Goal: Transaction & Acquisition: Purchase product/service

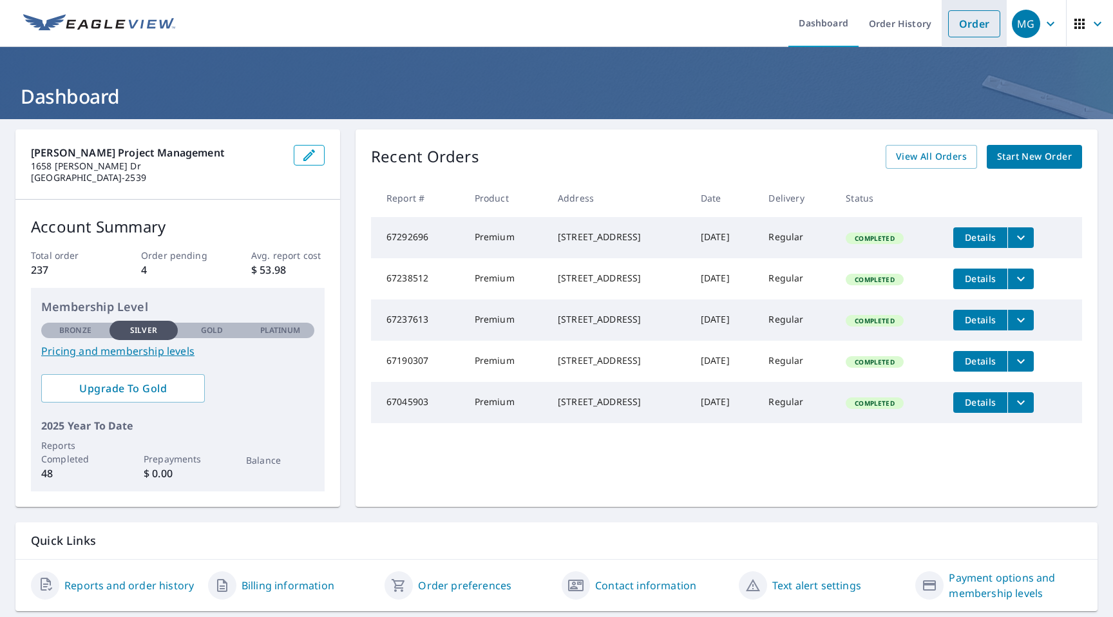
click at [963, 28] on link "Order" at bounding box center [974, 23] width 52 height 27
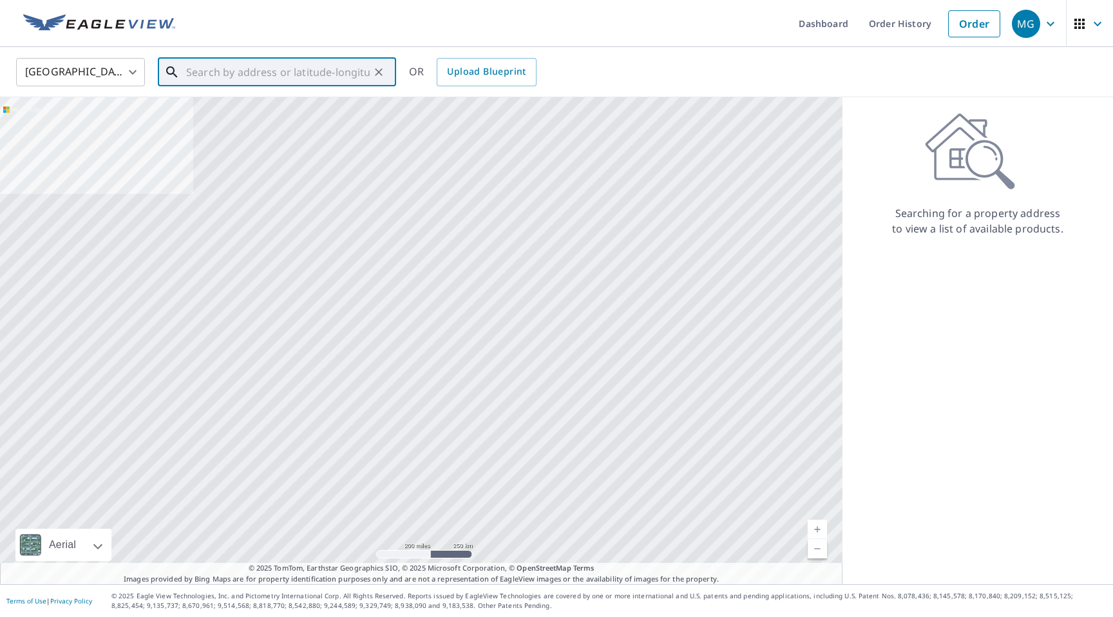
click at [198, 75] on input "text" at bounding box center [278, 72] width 184 height 36
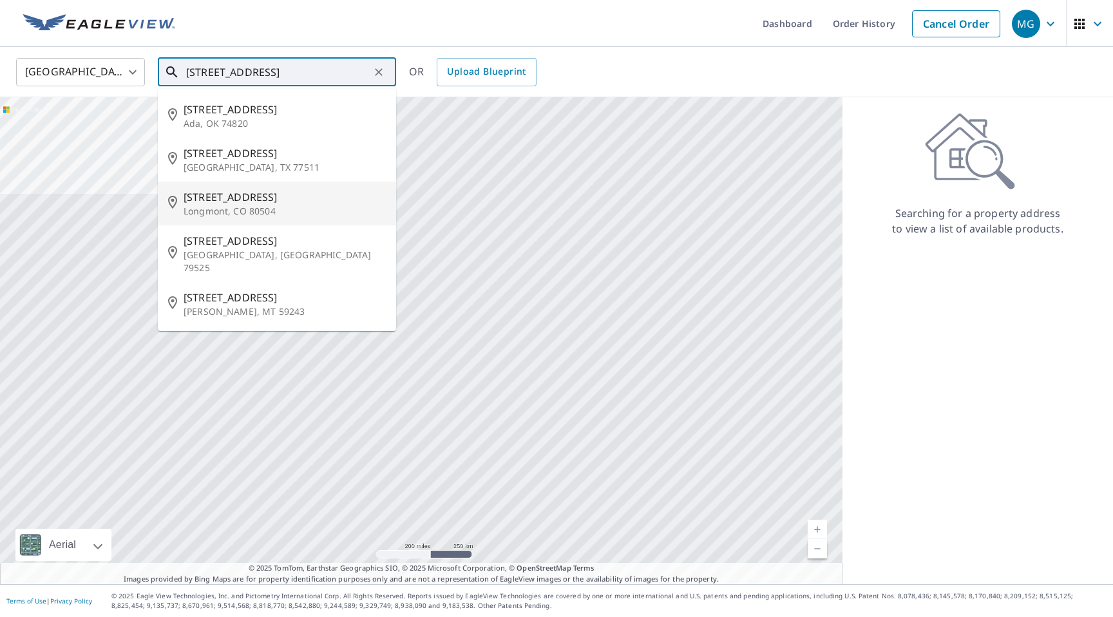
click at [218, 199] on span "[STREET_ADDRESS]" at bounding box center [285, 196] width 202 height 15
type input "[STREET_ADDRESS]"
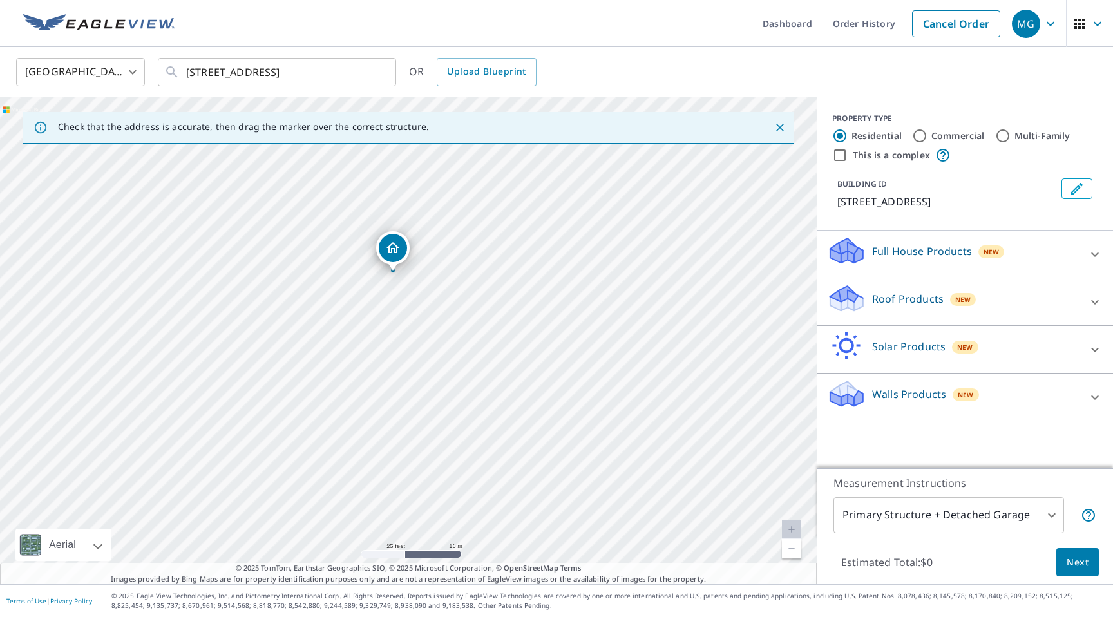
drag, startPoint x: 474, startPoint y: 276, endPoint x: 423, endPoint y: 443, distance: 174.6
click at [423, 443] on div "[STREET_ADDRESS]" at bounding box center [408, 340] width 817 height 487
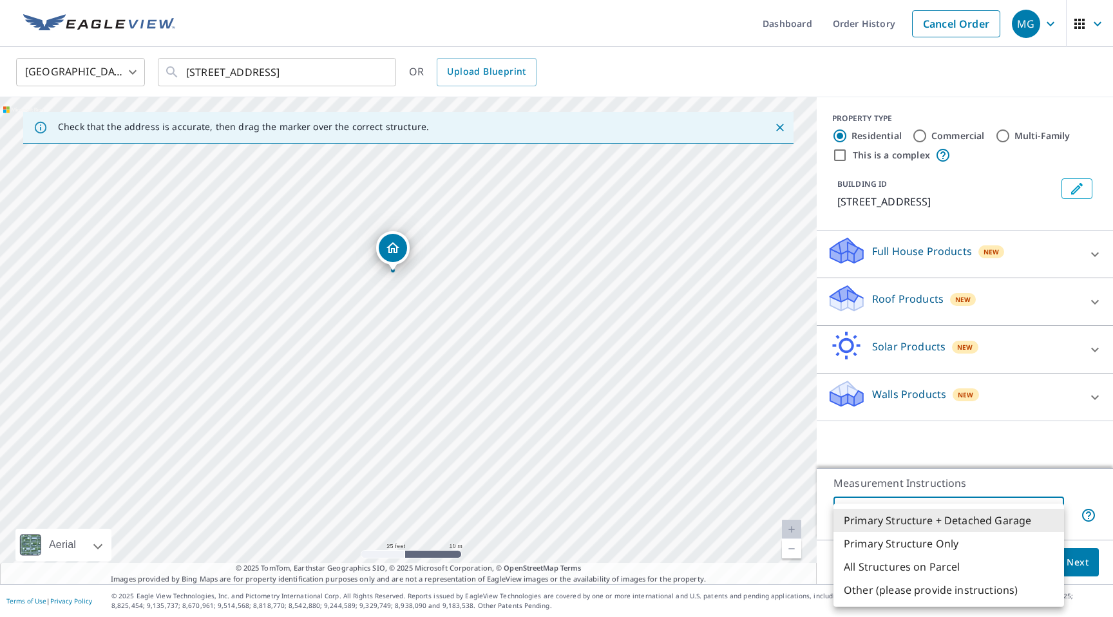
click at [988, 521] on body "MG MG Dashboard Order History Cancel Order MG [GEOGRAPHIC_DATA] US ​ [STREET_AD…" at bounding box center [556, 541] width 1113 height 1082
click at [949, 546] on li "Primary Structure Only" at bounding box center [949, 543] width 231 height 23
type input "2"
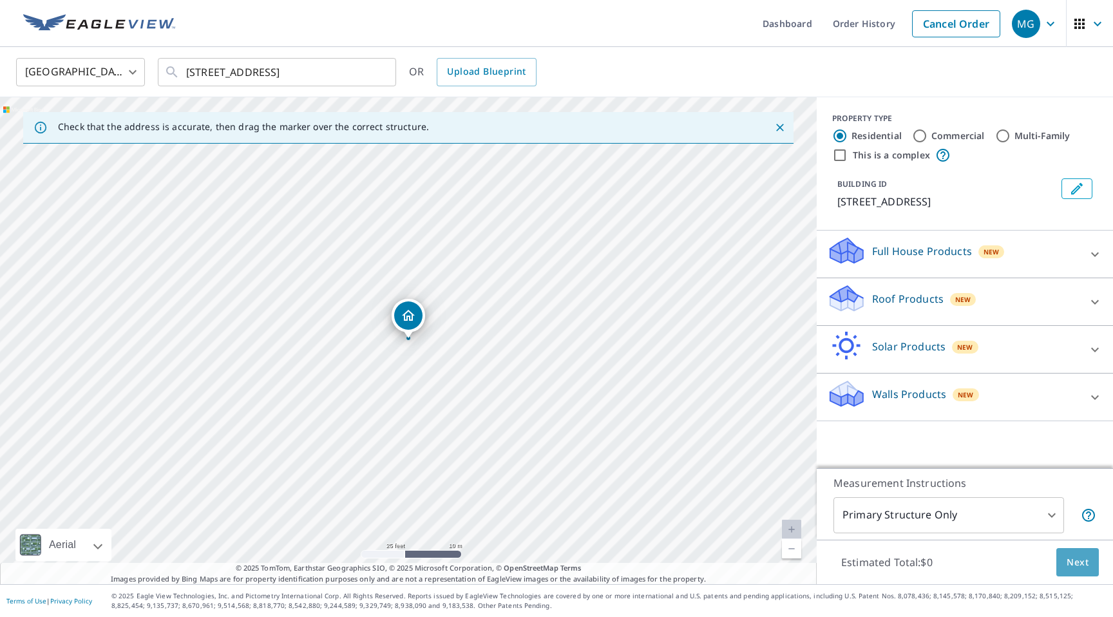
click at [1076, 559] on span "Next" at bounding box center [1078, 563] width 22 height 16
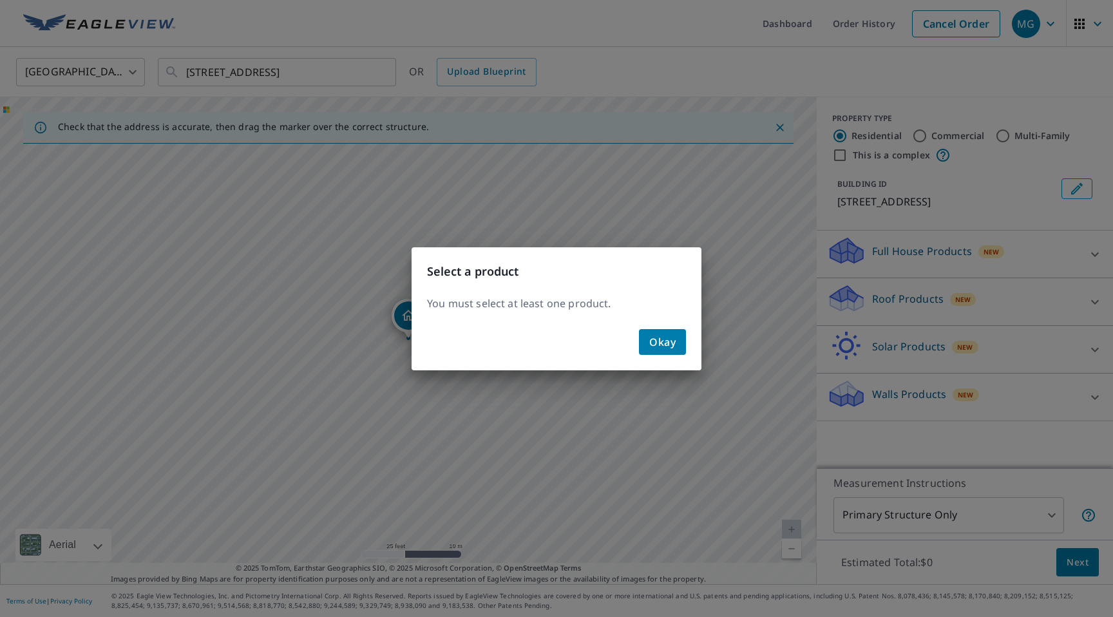
click at [669, 341] on span "Okay" at bounding box center [662, 342] width 26 height 18
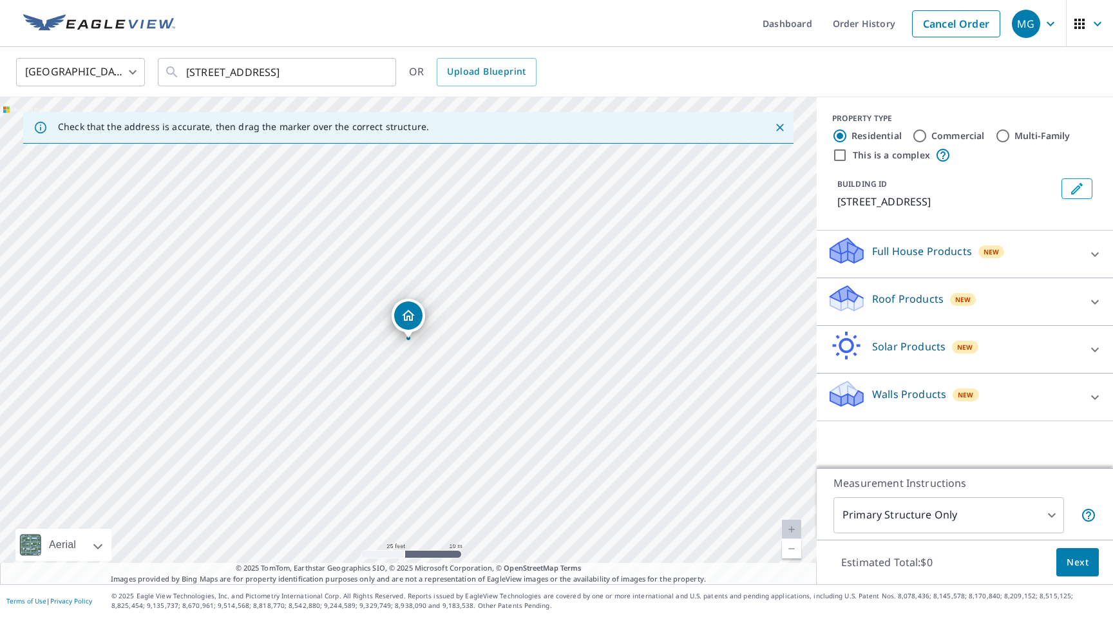
click at [1060, 306] on div "Roof Products New" at bounding box center [953, 301] width 253 height 37
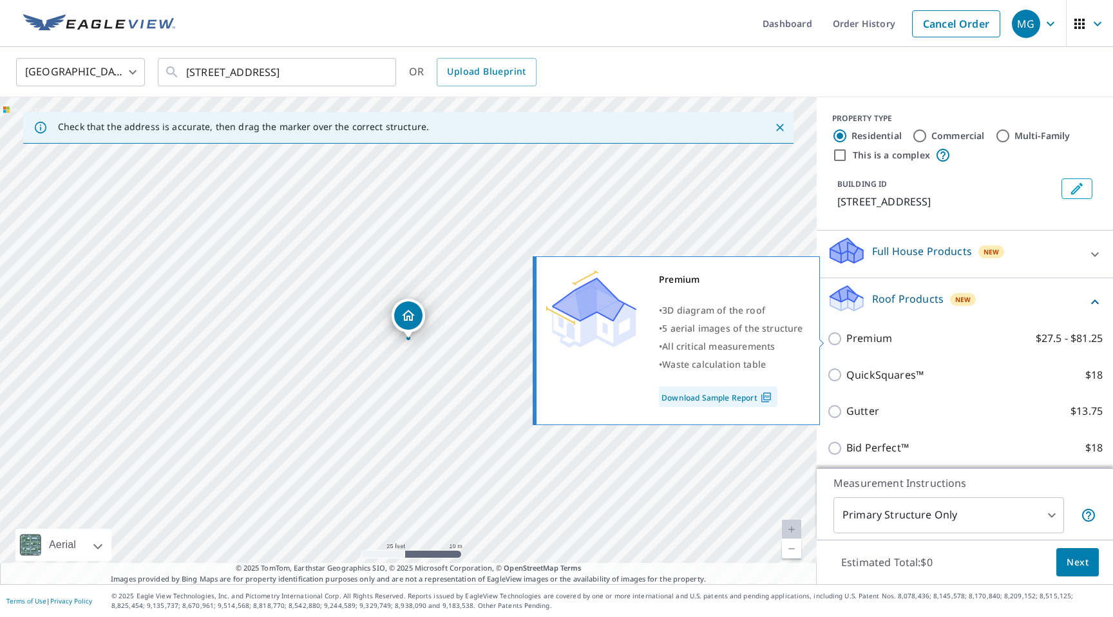
click at [879, 347] on div "Premium $27.5 - $81.25" at bounding box center [965, 338] width 276 height 37
click at [832, 340] on input "Premium $27.5 - $81.25" at bounding box center [836, 338] width 19 height 15
checkbox input "true"
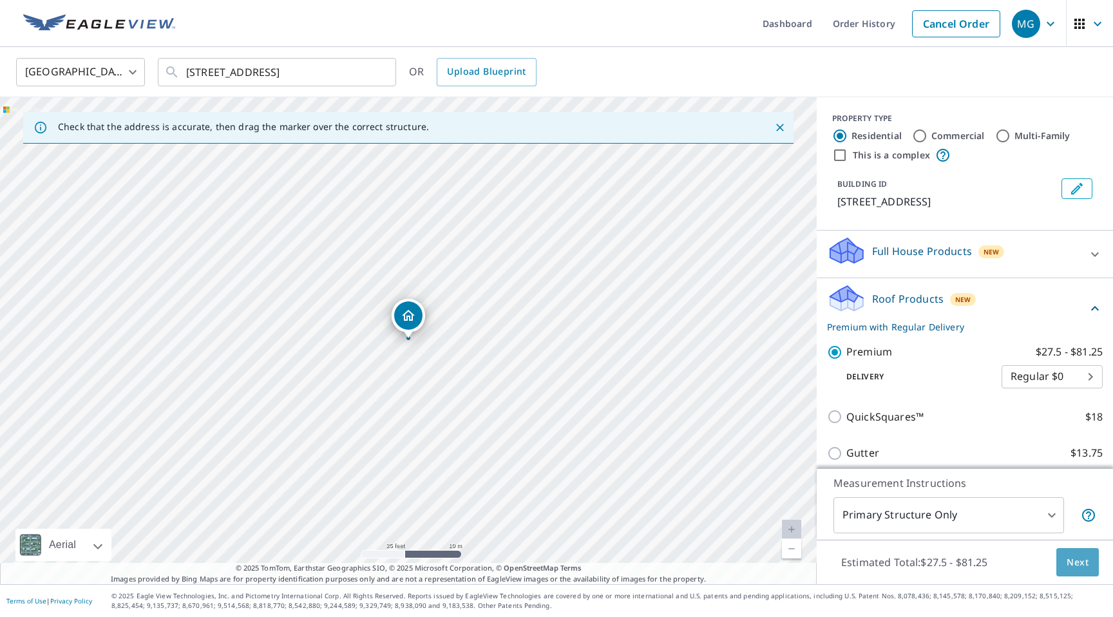
click at [1070, 563] on span "Next" at bounding box center [1078, 563] width 22 height 16
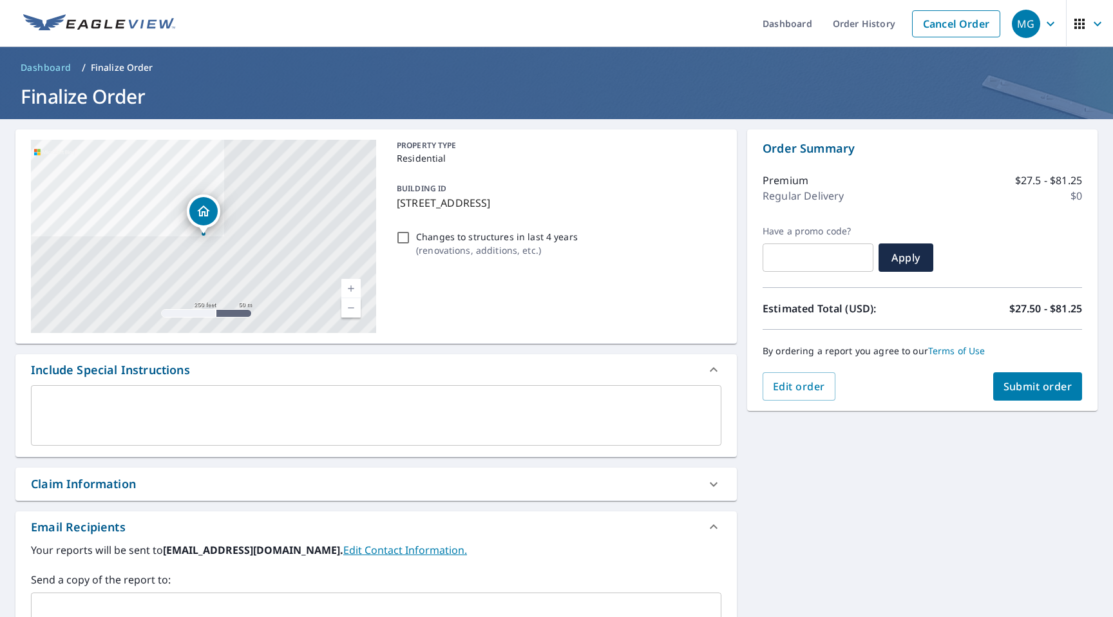
click at [405, 237] on input "Changes to structures in last 4 years ( renovations, additions, etc. )" at bounding box center [403, 237] width 15 height 15
checkbox input "true"
click at [1036, 390] on span "Submit order" at bounding box center [1038, 386] width 69 height 14
checkbox input "true"
